Goal: Information Seeking & Learning: Learn about a topic

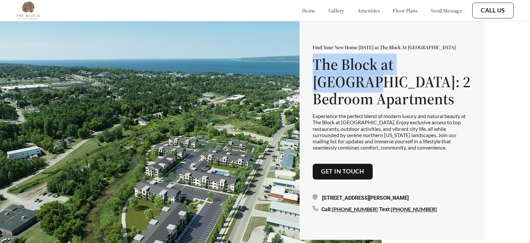
drag, startPoint x: 309, startPoint y: 70, endPoint x: 456, endPoint y: 74, distance: 146.3
click at [456, 74] on div "Find Your New Home [DATE] at The Block At Petoskey The Block at [GEOGRAPHIC_DAT…" at bounding box center [392, 129] width 186 height 222
copy h1 "The Block at [GEOGRAPHIC_DATA]"
click at [304, 70] on div "Find Your New Home [DATE] at The Block At Petoskey The Block at [GEOGRAPHIC_DAT…" at bounding box center [392, 129] width 186 height 222
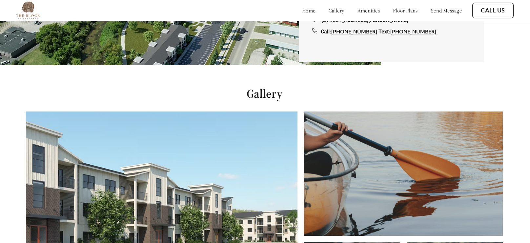
scroll to position [0, 1]
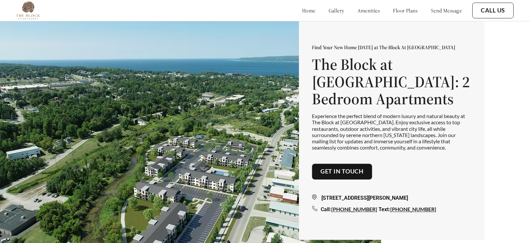
click at [302, 9] on link "home" at bounding box center [308, 10] width 13 height 7
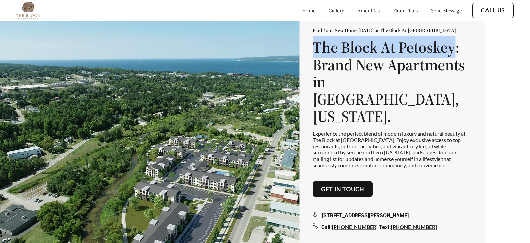
drag, startPoint x: 312, startPoint y: 60, endPoint x: 458, endPoint y: 65, distance: 145.3
click at [458, 65] on h1 "The Block At Petoskey: Brand New Apartments in Petoskey, Michigan." at bounding box center [391, 81] width 159 height 87
click at [220, 82] on img at bounding box center [191, 142] width 382 height 243
click at [455, 162] on div "Find Your New Home Today at The Block At Petoskey The Block At Petoskey: Brand …" at bounding box center [391, 129] width 159 height 204
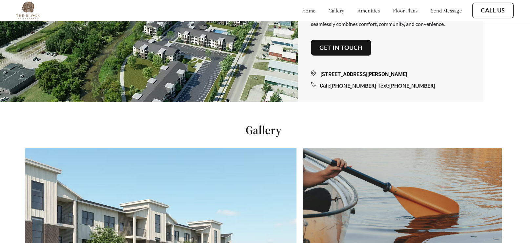
scroll to position [0, 2]
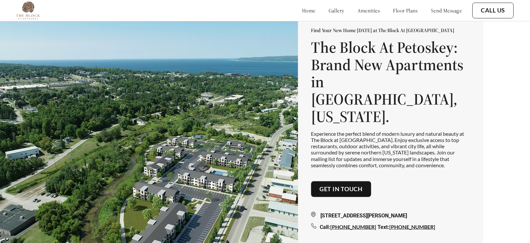
click at [141, 107] on img at bounding box center [189, 142] width 382 height 243
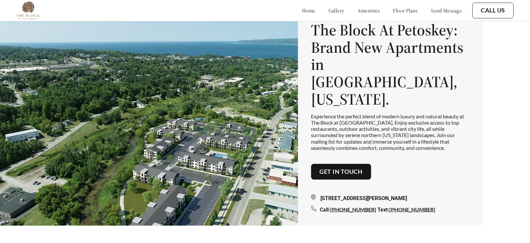
scroll to position [24, 2]
